Goal: Find contact information: Find contact information

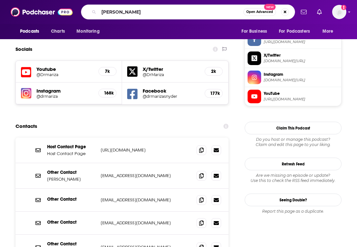
type input "oldish"
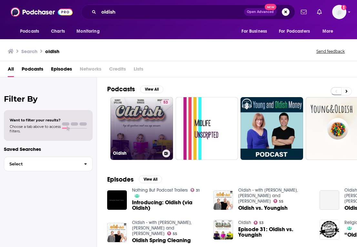
click at [141, 139] on link "53 Oldish" at bounding box center [142, 128] width 63 height 63
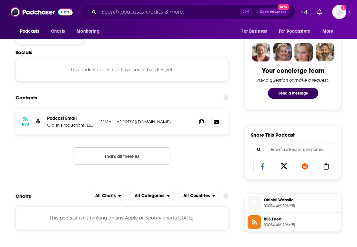
scroll to position [358, 0]
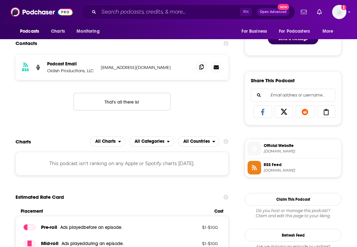
click at [204, 69] on span at bounding box center [202, 67] width 10 height 10
click at [140, 16] on input "Search podcasts, credits, & more..." at bounding box center [169, 12] width 141 height 10
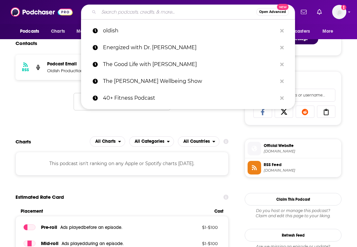
paste input "A Certain Age"
type input "A Certain Age"
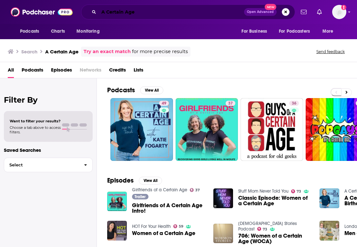
click at [143, 13] on input "A Certain Age" at bounding box center [171, 12] width 145 height 10
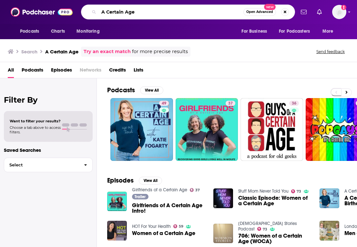
click at [143, 13] on input "A Certain Age" at bounding box center [171, 12] width 145 height 10
paste input "Day In Her Lif"
type input "A Day In Her Life"
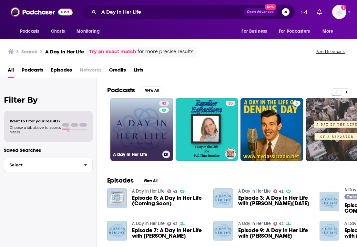
click at [116, 122] on link "42 A Day In Her Life" at bounding box center [142, 129] width 63 height 63
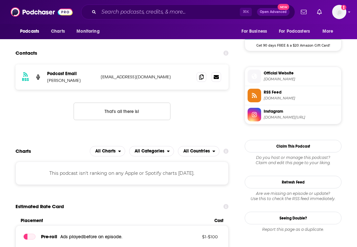
scroll to position [491, 0]
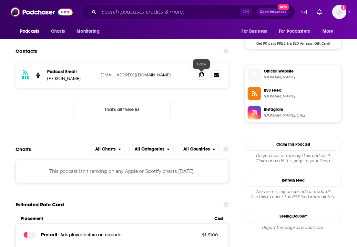
click at [202, 75] on icon at bounding box center [201, 74] width 5 height 5
click at [128, 16] on input "Search podcasts, credits, & more..." at bounding box center [169, 12] width 141 height 10
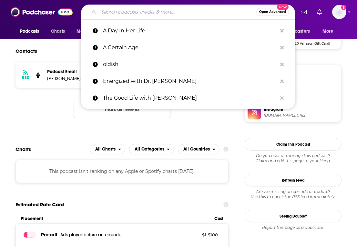
paste input "Parenting Understood"
type input "Parenting Understood"
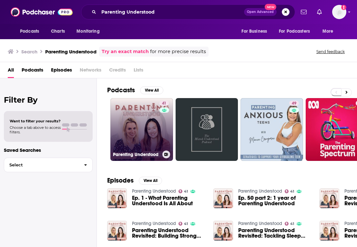
click at [119, 120] on link "41 Parenting Understood" at bounding box center [142, 129] width 63 height 63
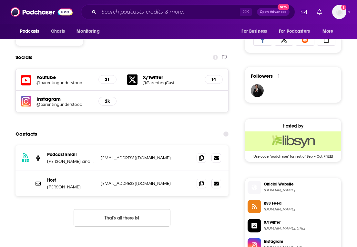
scroll to position [433, 0]
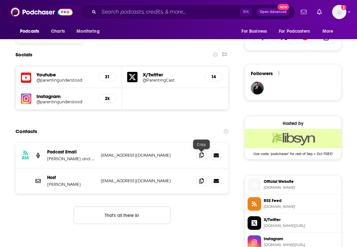
click at [201, 155] on icon at bounding box center [201, 154] width 5 height 5
click at [200, 182] on icon at bounding box center [201, 180] width 5 height 5
click at [137, 14] on input "Search podcasts, credits, & more..." at bounding box center [169, 12] width 141 height 10
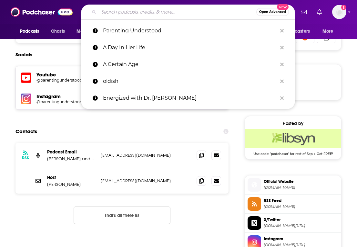
paste input "The Woman of Wellness Podcast"
type input "The Woman of Wellness Podcast"
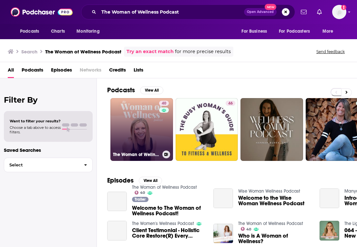
click at [119, 123] on link "40 The Woman of Wellness Podcast" at bounding box center [142, 129] width 63 height 63
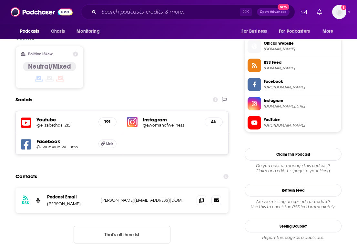
scroll to position [564, 0]
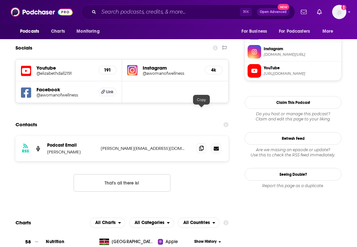
click at [200, 145] on icon at bounding box center [201, 147] width 5 height 5
click at [126, 13] on input "Search podcasts, credits, & more..." at bounding box center [169, 12] width 141 height 10
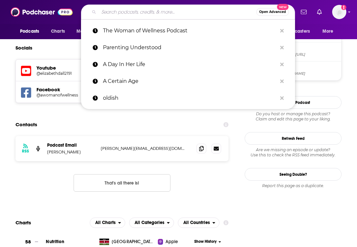
paste input "[MEDICAL_DATA] University Podcast"
type input "[MEDICAL_DATA] University Podcast"
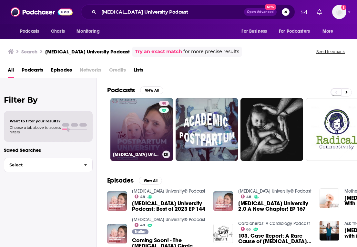
click at [119, 120] on link "48 [MEDICAL_DATA] University® Podcast" at bounding box center [142, 129] width 63 height 63
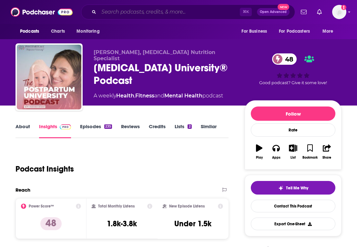
click at [147, 8] on input "Search podcasts, credits, & more..." at bounding box center [169, 12] width 141 height 10
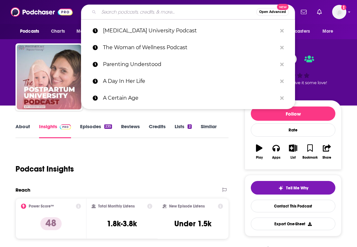
paste input "Coming in Hot"
type input "Coming in Hot"
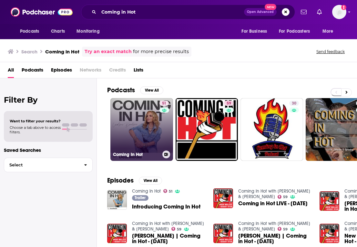
click at [132, 152] on h3 "Coming In Hot" at bounding box center [136, 154] width 47 height 5
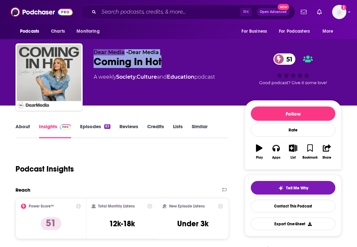
drag, startPoint x: 173, startPoint y: 60, endPoint x: 67, endPoint y: 56, distance: 106.1
click at [67, 56] on div "Dear Media • Dear Media Coming In Hot 51 A weekly Society , Culture and Educati…" at bounding box center [179, 78] width 326 height 70
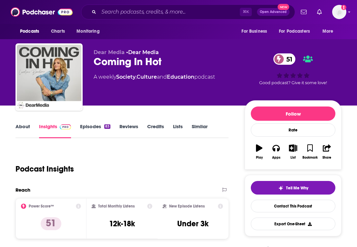
click at [131, 60] on div "Coming In Hot 51" at bounding box center [164, 61] width 141 height 13
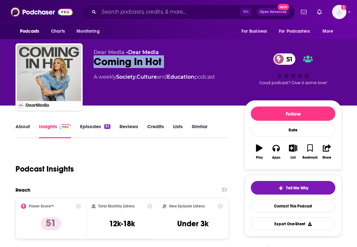
click at [131, 60] on div "Coming In Hot 51" at bounding box center [164, 61] width 141 height 13
copy div "Coming In Hot 51"
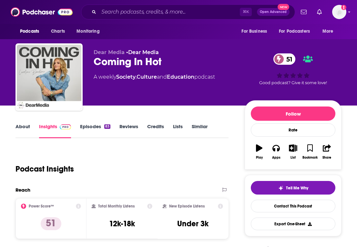
click at [128, 19] on div "Podcasts Charts Monitoring ⌘ K Open Advanced New For Business For Podcasters Mo…" at bounding box center [178, 12] width 357 height 24
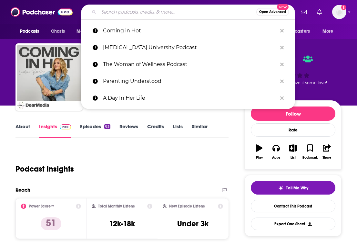
click at [128, 16] on input "Search podcasts, credits, & more..." at bounding box center [178, 12] width 158 height 10
paste input "Wake Up with [PERSON_NAME]"
type input "Wake Up with [PERSON_NAME]"
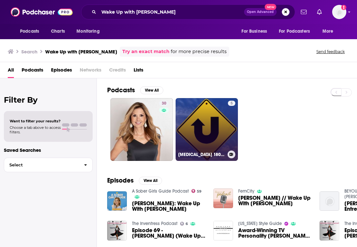
scroll to position [8, 0]
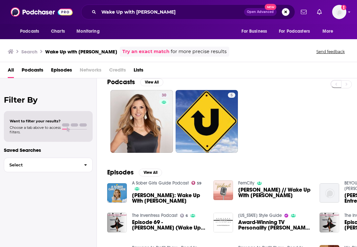
click at [153, 201] on span "[PERSON_NAME]: Wake Up With [PERSON_NAME]" at bounding box center [169, 197] width 74 height 11
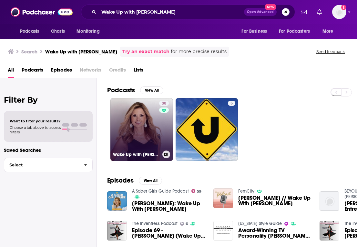
click at [144, 148] on link "30 Wake Up with [PERSON_NAME]" at bounding box center [142, 129] width 63 height 63
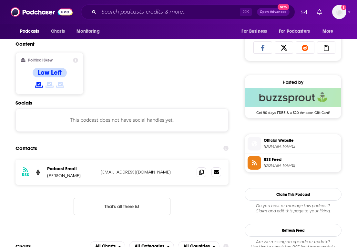
scroll to position [494, 0]
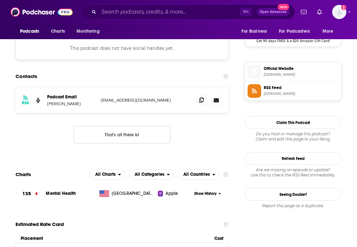
click at [202, 100] on icon at bounding box center [201, 99] width 5 height 5
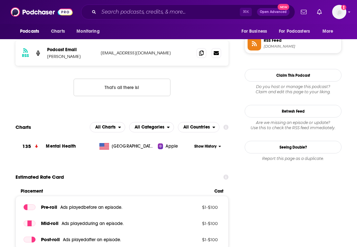
click at [155, 145] on div "[GEOGRAPHIC_DATA]" at bounding box center [127, 146] width 61 height 6
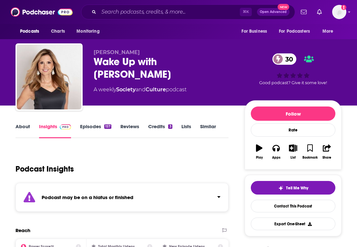
click at [131, 2] on div "Podcasts Charts Monitoring ⌘ K Open Advanced New For Business For Podcasters Mo…" at bounding box center [178, 12] width 357 height 24
click at [131, 9] on input "Search podcasts, credits, & more..." at bounding box center [169, 12] width 141 height 10
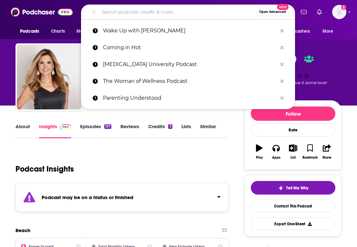
paste input "The Pause Pod"
type input "The Pause Pod"
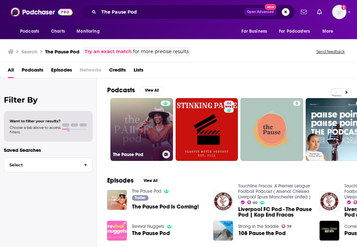
click at [146, 139] on link "The Pause Pod" at bounding box center [142, 129] width 63 height 63
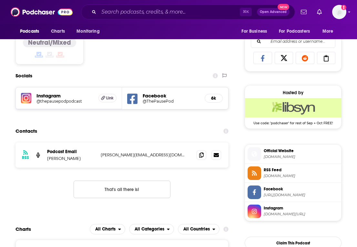
scroll to position [462, 0]
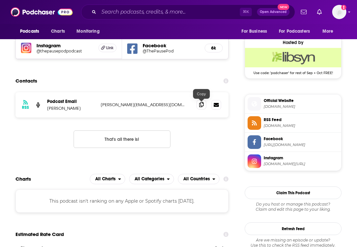
click at [201, 108] on span at bounding box center [202, 105] width 10 height 10
copy p "[PERSON_NAME]"
drag, startPoint x: 90, startPoint y: 108, endPoint x: 48, endPoint y: 108, distance: 42.0
click at [48, 108] on p "[PERSON_NAME]" at bounding box center [71, 107] width 48 height 5
click at [205, 103] on span at bounding box center [202, 105] width 10 height 10
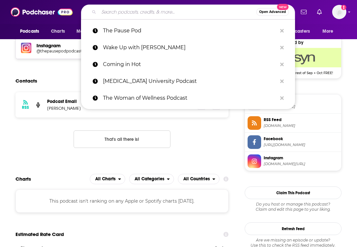
click at [144, 16] on input "Search podcasts, credits, & more..." at bounding box center [178, 12] width 158 height 10
paste input "To Your Health"
type input "To Your Health"
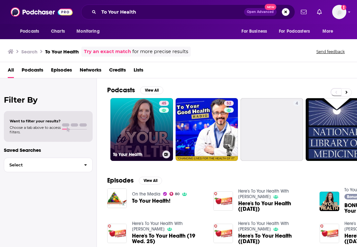
click at [139, 120] on link "45 To Your Health" at bounding box center [142, 129] width 63 height 63
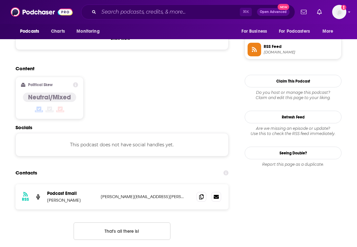
scroll to position [502, 0]
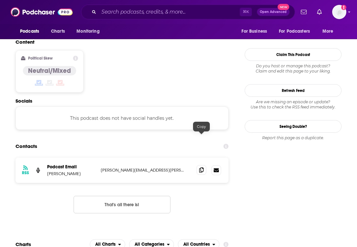
click at [202, 167] on icon at bounding box center [201, 169] width 5 height 5
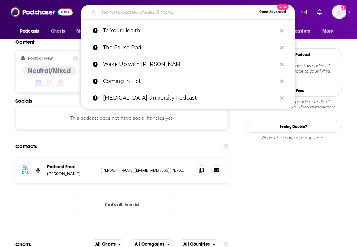
click at [105, 10] on input "Search podcasts, credits, & more..." at bounding box center [178, 12] width 158 height 10
paste input "Pleasure in the Pause"
type input "Pleasure in the Pause"
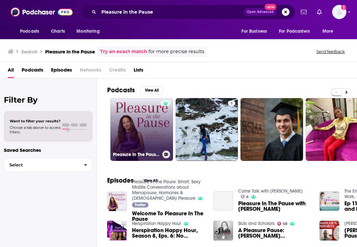
click at [143, 127] on link "Pleasure In The Pause: Smart, Sexy Midlife Conversations about Menopause, Hormo…" at bounding box center [142, 129] width 63 height 63
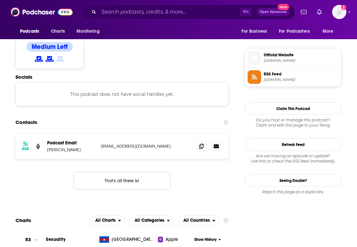
scroll to position [449, 0]
drag, startPoint x: 77, startPoint y: 153, endPoint x: 44, endPoint y: 151, distance: 33.0
click at [44, 151] on div "RSS Podcast Email [PERSON_NAME] [EMAIL_ADDRESS][DOMAIN_NAME] [EMAIL_ADDRESS][DO…" at bounding box center [122, 145] width 213 height 25
click at [60, 152] on p "[PERSON_NAME]" at bounding box center [71, 148] width 48 height 5
drag, startPoint x: 47, startPoint y: 149, endPoint x: 76, endPoint y: 149, distance: 29.1
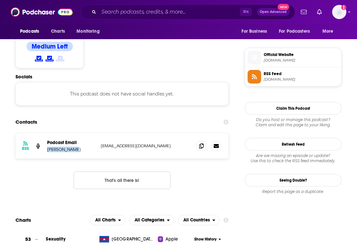
click at [76, 149] on p "[PERSON_NAME]" at bounding box center [71, 148] width 48 height 5
copy p "[PERSON_NAME]"
click at [202, 147] on icon at bounding box center [201, 145] width 5 height 5
click at [108, 16] on input "Search podcasts, credits, & more..." at bounding box center [169, 12] width 141 height 10
paste input "The Perinatal Podcast"
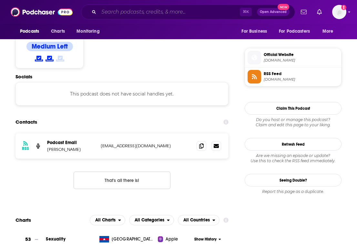
type input "The Perinatal Podcast"
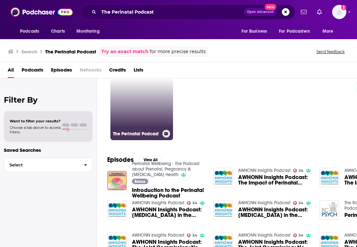
scroll to position [20, 0]
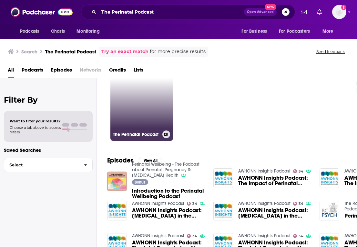
click at [127, 122] on link "The Perinatal Podcast" at bounding box center [142, 109] width 63 height 63
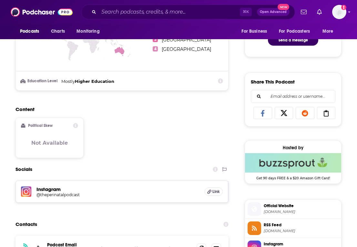
scroll to position [471, 0]
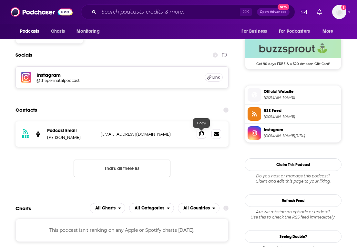
click at [201, 135] on icon at bounding box center [201, 133] width 5 height 5
drag, startPoint x: 84, startPoint y: 136, endPoint x: 46, endPoint y: 136, distance: 38.1
click at [46, 136] on div "RSS Podcast Email [PERSON_NAME] [EMAIL_ADDRESS][DOMAIN_NAME] [EMAIL_ADDRESS][DO…" at bounding box center [122, 133] width 213 height 25
copy p "[PERSON_NAME]"
click at [66, 83] on div "Instagram @theperinatalpodcast Link" at bounding box center [122, 77] width 213 height 21
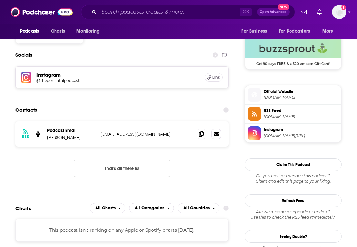
click at [65, 82] on h5 "@theperinatalpodcast" at bounding box center [88, 80] width 103 height 5
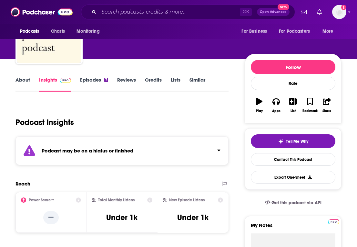
scroll to position [0, 0]
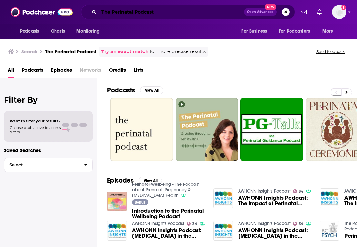
click at [144, 12] on input "The Perinatal Podcast" at bounding box center [171, 12] width 145 height 10
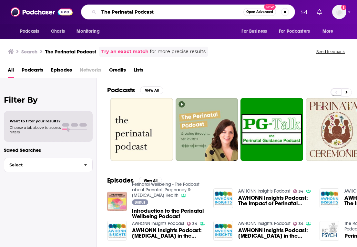
click at [144, 12] on input "The Perinatal Podcast" at bounding box center [171, 12] width 145 height 10
paste input "Under the Sisterhood"
type input "Under the Sisterhood"
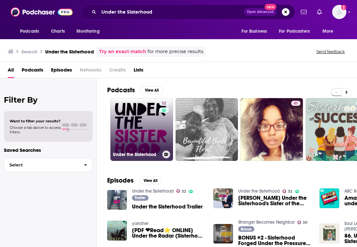
click at [131, 112] on link "32 Under the Sisterhood" at bounding box center [142, 129] width 63 height 63
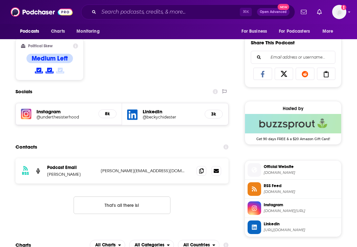
scroll to position [427, 0]
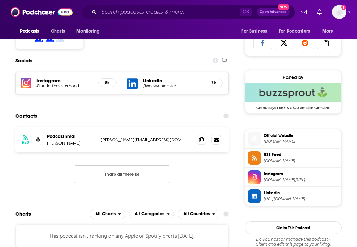
copy p "[PERSON_NAME]"
drag, startPoint x: 86, startPoint y: 144, endPoint x: 47, endPoint y: 144, distance: 38.8
click at [47, 144] on div "RSS Podcast Email [PERSON_NAME] [PERSON_NAME][EMAIL_ADDRESS][DOMAIN_NAME] [PERS…" at bounding box center [122, 139] width 213 height 25
click at [200, 140] on icon at bounding box center [201, 139] width 5 height 5
click at [157, 12] on input "Search podcasts, credits, & more..." at bounding box center [169, 12] width 141 height 10
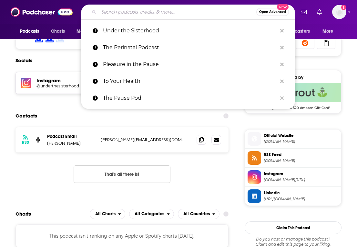
paste input "Beyond The Mat"
type input "Beyond The Mat"
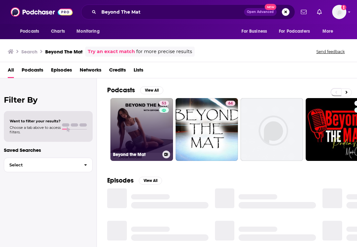
click at [139, 140] on link "53 Beyond the Mat" at bounding box center [142, 129] width 63 height 63
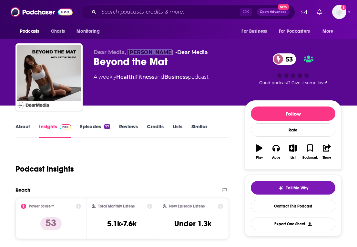
copy span "[PERSON_NAME]"
drag, startPoint x: 128, startPoint y: 52, endPoint x: 164, endPoint y: 53, distance: 35.6
click at [164, 53] on span "Dear Media, [PERSON_NAME]" at bounding box center [134, 52] width 80 height 6
click at [136, 20] on div "Podcasts Charts Monitoring ⌘ K Open Advanced New For Business For Podcasters Mo…" at bounding box center [178, 12] width 357 height 24
click at [138, 16] on input "Search podcasts, credits, & more..." at bounding box center [169, 12] width 141 height 10
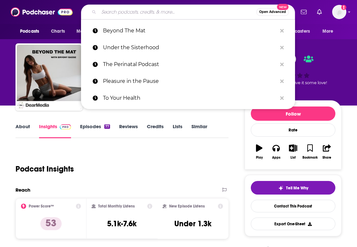
paste input "Bucket List Careers"
type input "Bucket List Careers"
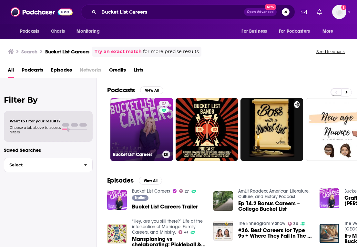
click at [148, 126] on link "27 Bucket List Careers" at bounding box center [142, 129] width 63 height 63
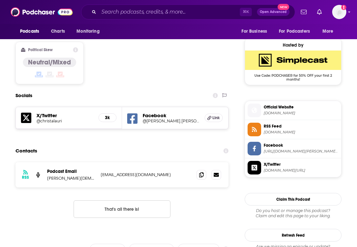
scroll to position [538, 0]
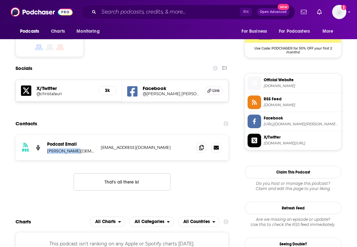
copy p "[PERSON_NAME][DEMOGRAPHIC_DATA]"
drag, startPoint x: 64, startPoint y: 118, endPoint x: 48, endPoint y: 117, distance: 16.5
click at [48, 148] on p "[PERSON_NAME][DEMOGRAPHIC_DATA]" at bounding box center [71, 150] width 48 height 5
click at [200, 144] on icon at bounding box center [201, 146] width 5 height 5
click at [128, 10] on input "Search podcasts, credits, & more..." at bounding box center [169, 12] width 141 height 10
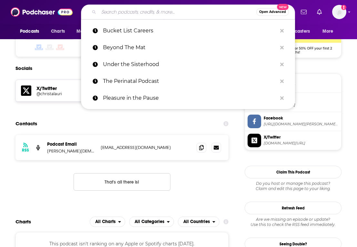
paste input "Uncorking a Story"
type input "Uncorking a Story"
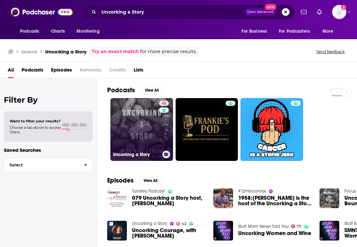
click at [133, 120] on link "42 Uncorking a Story" at bounding box center [142, 129] width 63 height 63
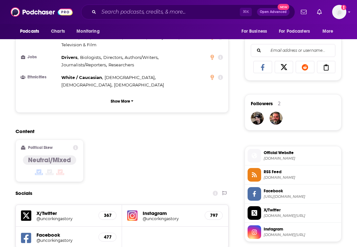
scroll to position [563, 0]
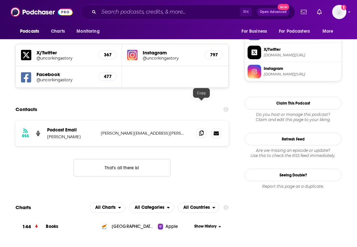
click at [206, 128] on span at bounding box center [202, 133] width 10 height 10
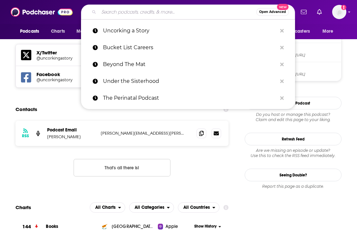
click at [123, 15] on input "Search podcasts, credits, & more..." at bounding box center [178, 12] width 158 height 10
paste input "Stressed But Well Dressed hosted by [PERSON_NAME]"
type input "Stressed But Well Dressed hosted by [PERSON_NAME]"
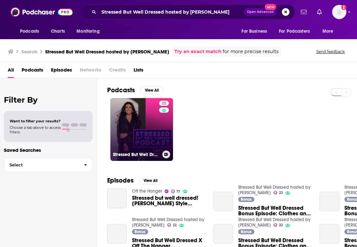
click at [116, 120] on link "22 Stressed But Well Dressed hosted by [PERSON_NAME]" at bounding box center [142, 129] width 63 height 63
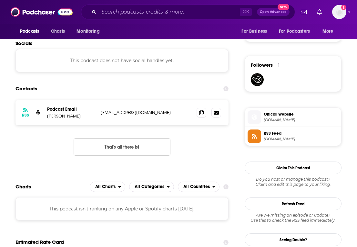
scroll to position [450, 0]
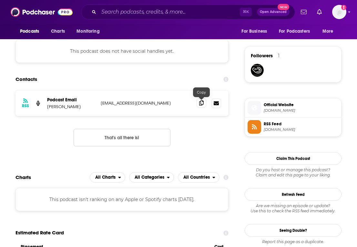
click at [202, 105] on icon at bounding box center [201, 102] width 5 height 5
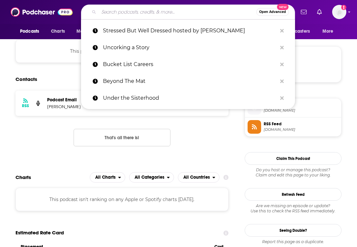
click at [105, 14] on input "Search podcasts, credits, & more..." at bounding box center [178, 12] width 158 height 10
paste input "WANTcast: The Women Against Negative Talk Podcast"
type input "WANTcast: The Women Against Negative Talk Podcast"
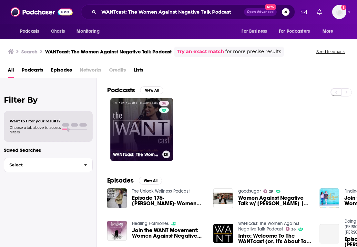
click at [137, 135] on link "36 WANTcast: The Women Against Negative Talk Podcast" at bounding box center [142, 129] width 63 height 63
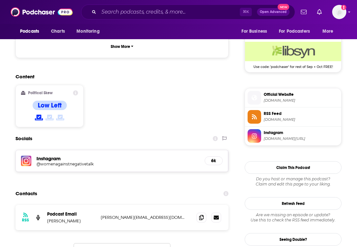
scroll to position [479, 0]
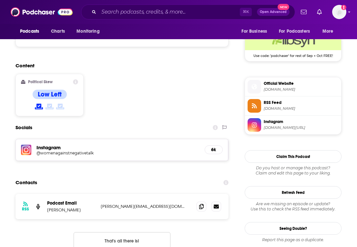
drag, startPoint x: 48, startPoint y: 170, endPoint x: 82, endPoint y: 170, distance: 34.6
click at [82, 207] on p "[PERSON_NAME]" at bounding box center [71, 209] width 48 height 5
copy p "[PERSON_NAME]"
click at [199, 201] on span at bounding box center [202, 206] width 10 height 10
click at [116, 13] on input "Search podcasts, credits, & more..." at bounding box center [169, 12] width 141 height 10
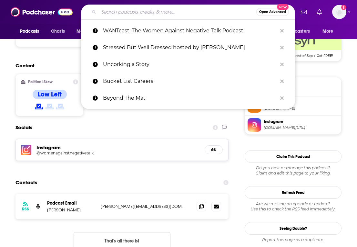
paste input "[MEDICAL_DATA] Better"
type input "[MEDICAL_DATA] Better"
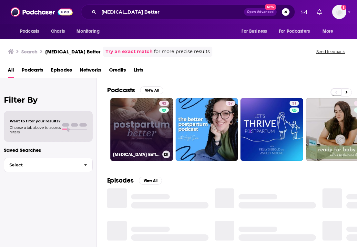
click at [136, 124] on link "42 [MEDICAL_DATA] Better | [MEDICAL_DATA] Recovery, Sleep Support, Breastfeedin…" at bounding box center [142, 129] width 63 height 63
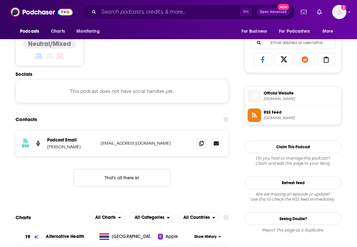
scroll to position [428, 0]
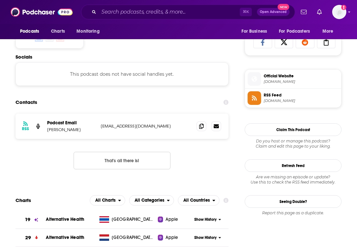
copy p "[PERSON_NAME]"
drag, startPoint x: 48, startPoint y: 132, endPoint x: 81, endPoint y: 132, distance: 33.6
click at [81, 132] on p "[PERSON_NAME]" at bounding box center [71, 129] width 48 height 5
click at [204, 127] on span at bounding box center [202, 126] width 10 height 10
click at [56, 132] on p "[PERSON_NAME]" at bounding box center [71, 129] width 48 height 5
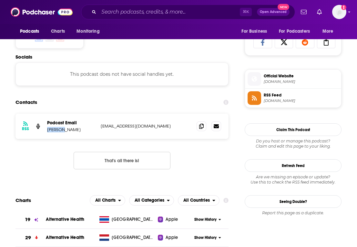
click at [56, 132] on p "[PERSON_NAME]" at bounding box center [71, 129] width 48 height 5
copy p "[PERSON_NAME]"
click at [205, 129] on span at bounding box center [202, 126] width 10 height 10
click at [191, 27] on div "Podcasts Charts Monitoring For Business For Podcasters More" at bounding box center [178, 31] width 357 height 15
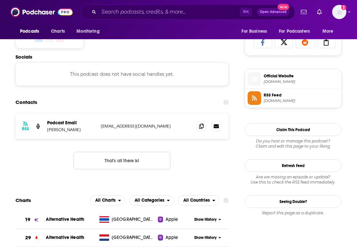
click at [191, 17] on div "⌘ K Open Advanced New" at bounding box center [188, 12] width 214 height 15
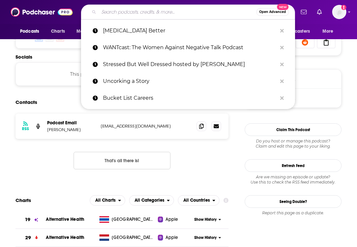
click at [187, 12] on input "Search podcasts, credits, & more..." at bounding box center [178, 12] width 158 height 10
paste input "[MEDICAL_DATA] University Podcast"
type input "[MEDICAL_DATA] University Podcast"
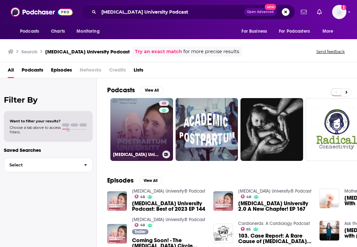
click at [128, 145] on link "48 [MEDICAL_DATA] University® Podcast" at bounding box center [142, 129] width 63 height 63
